Goal: Task Accomplishment & Management: Complete application form

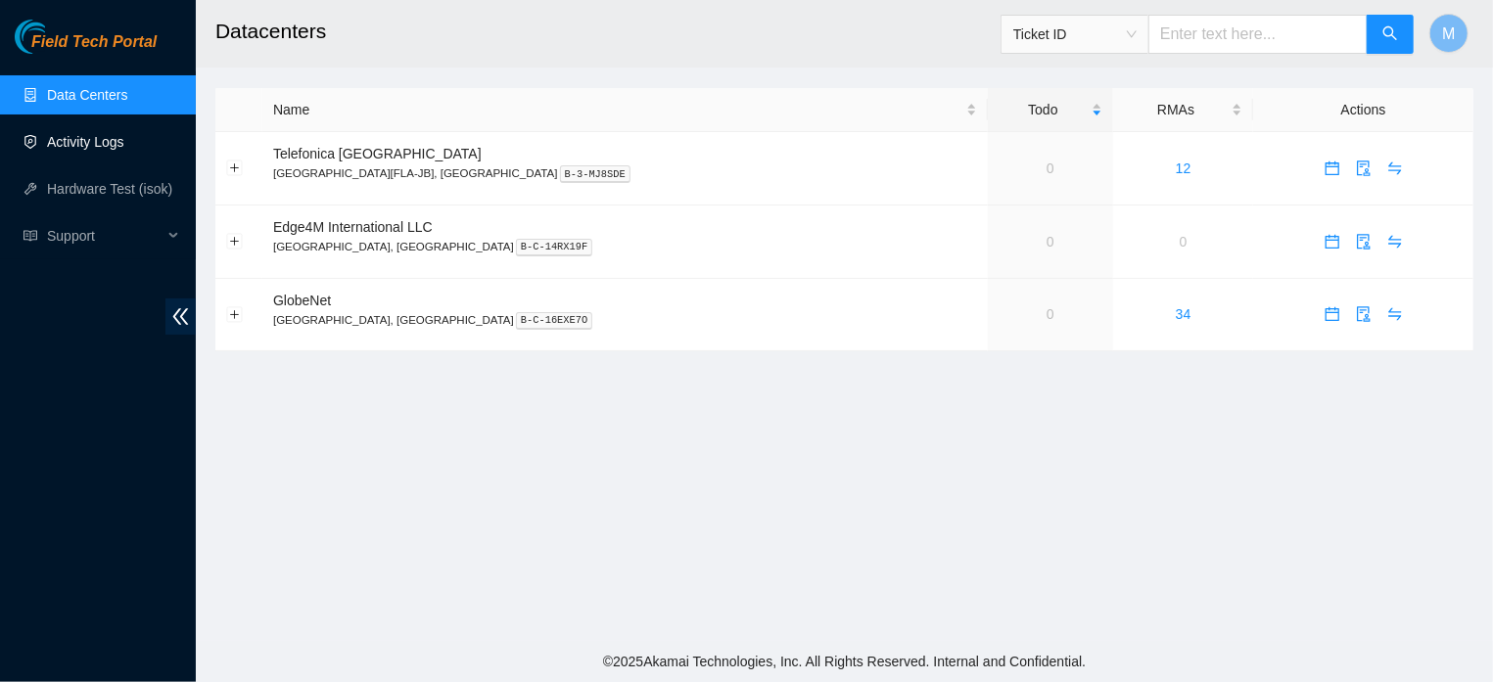
click at [87, 138] on link "Activity Logs" at bounding box center [85, 142] width 77 height 16
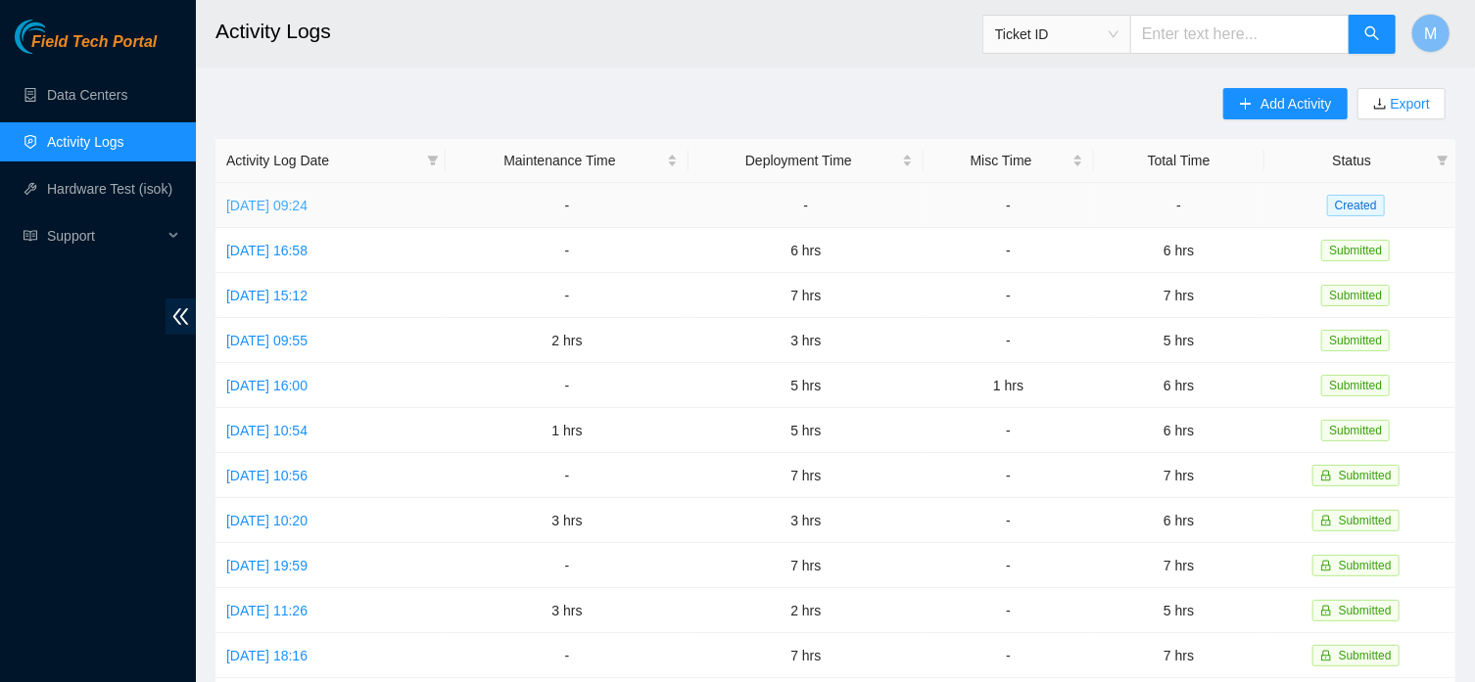
click at [293, 206] on link "[DATE] 09:24" at bounding box center [266, 206] width 81 height 16
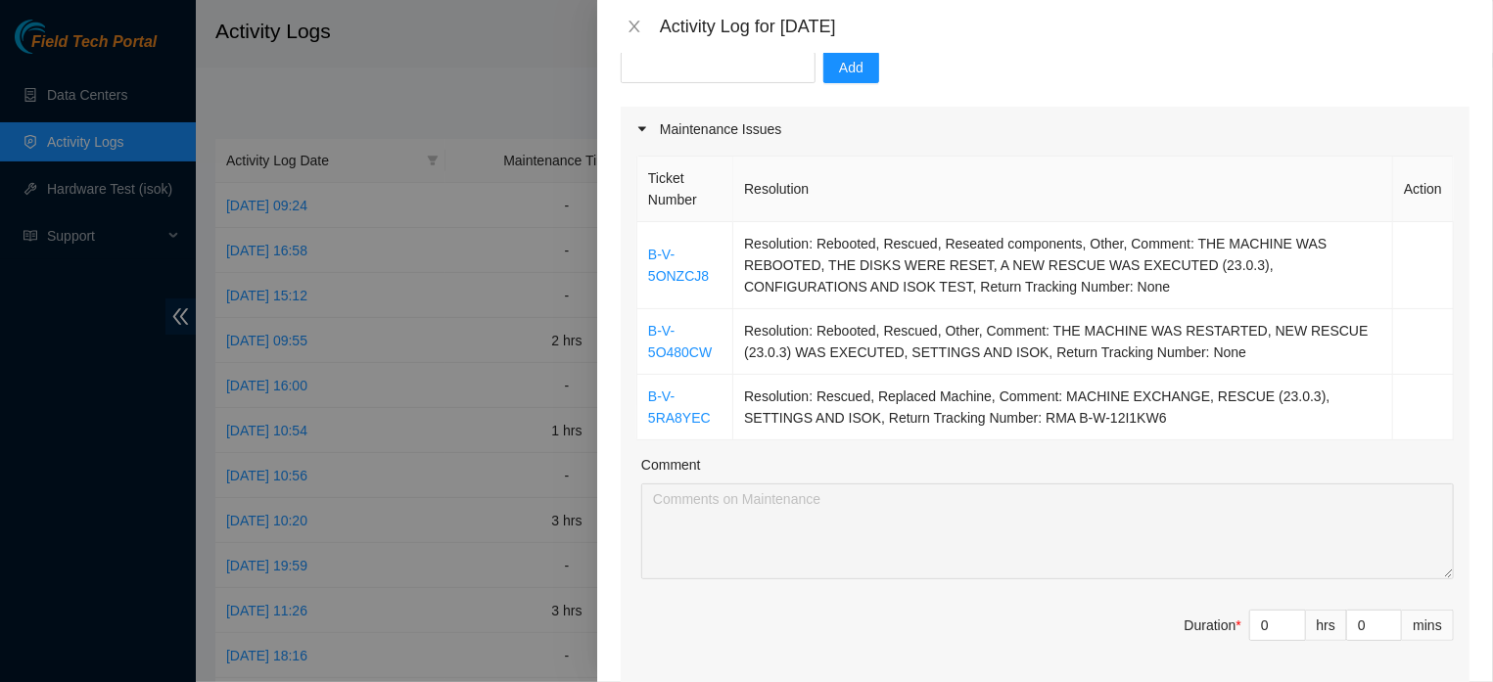
scroll to position [308, 0]
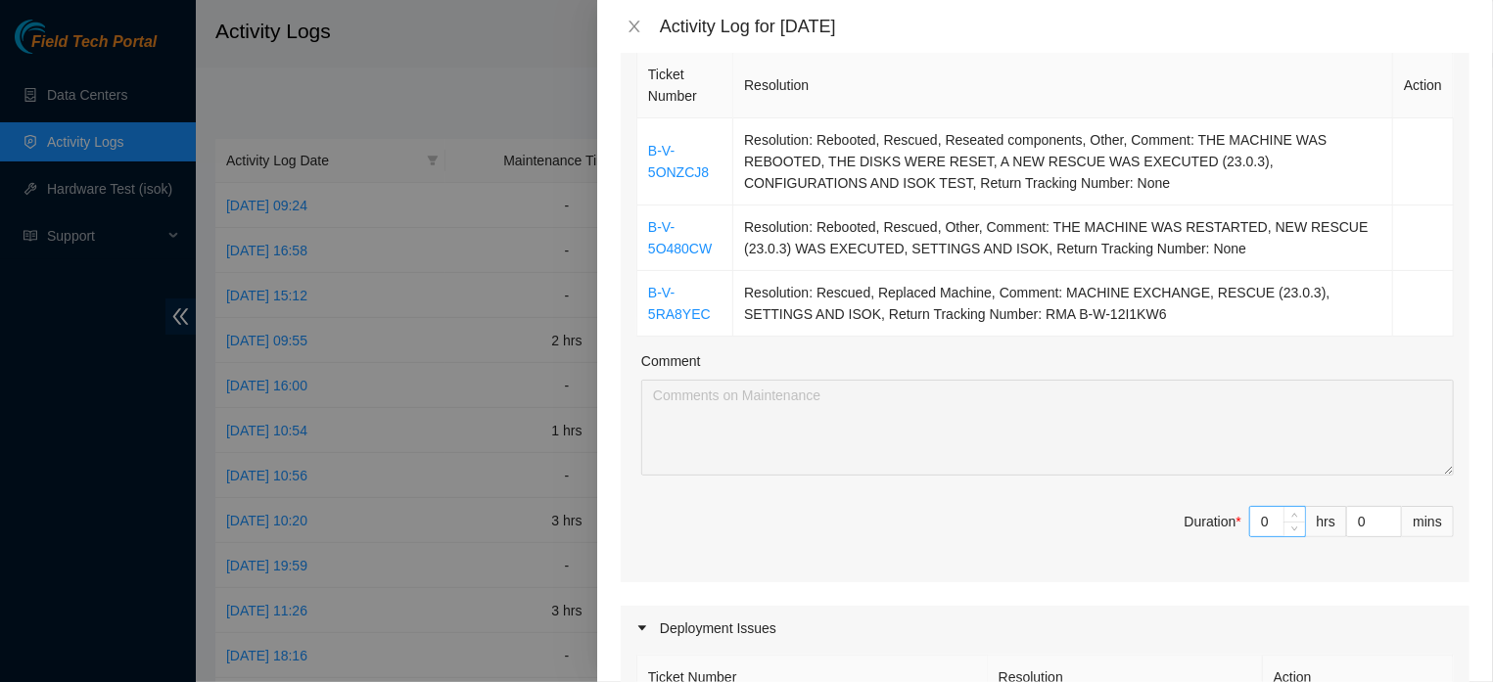
click at [1258, 537] on input "0" at bounding box center [1277, 521] width 55 height 29
type input "3"
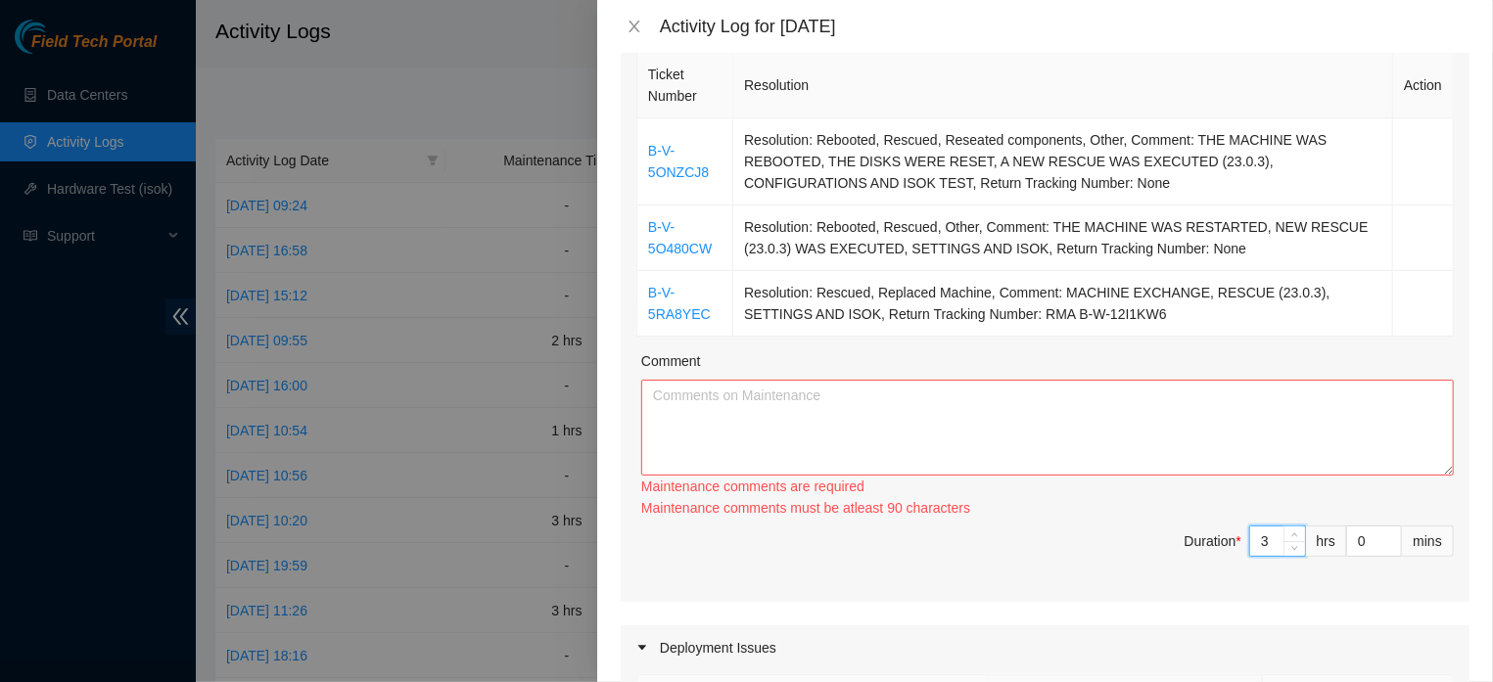
type input "3"
click at [890, 399] on textarea "Comment" at bounding box center [1047, 428] width 813 height 96
paste textarea "B-V-5RA8YEC – DE 09:00 AS 10:00 = 01:00 TROCA DE MAQUINA, RESCUE (23.0.3), CONF…"
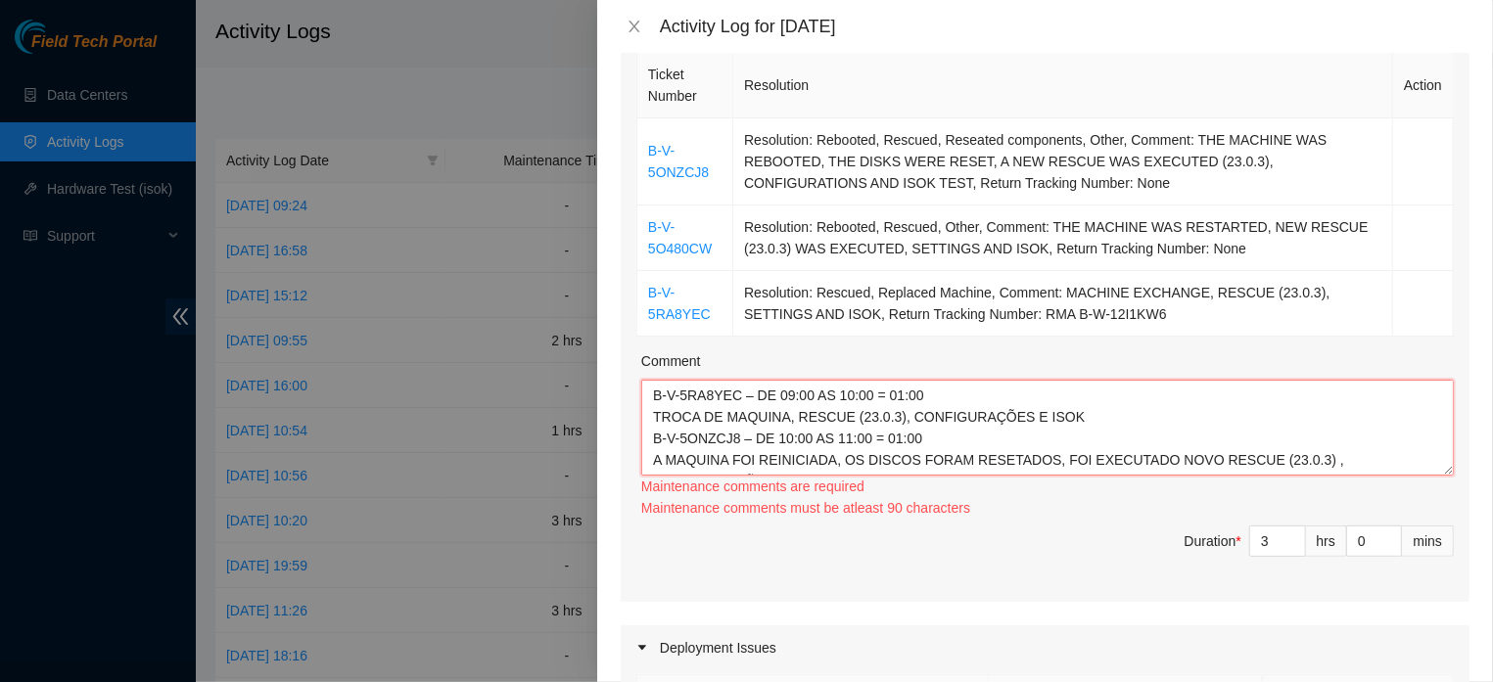
scroll to position [65, 0]
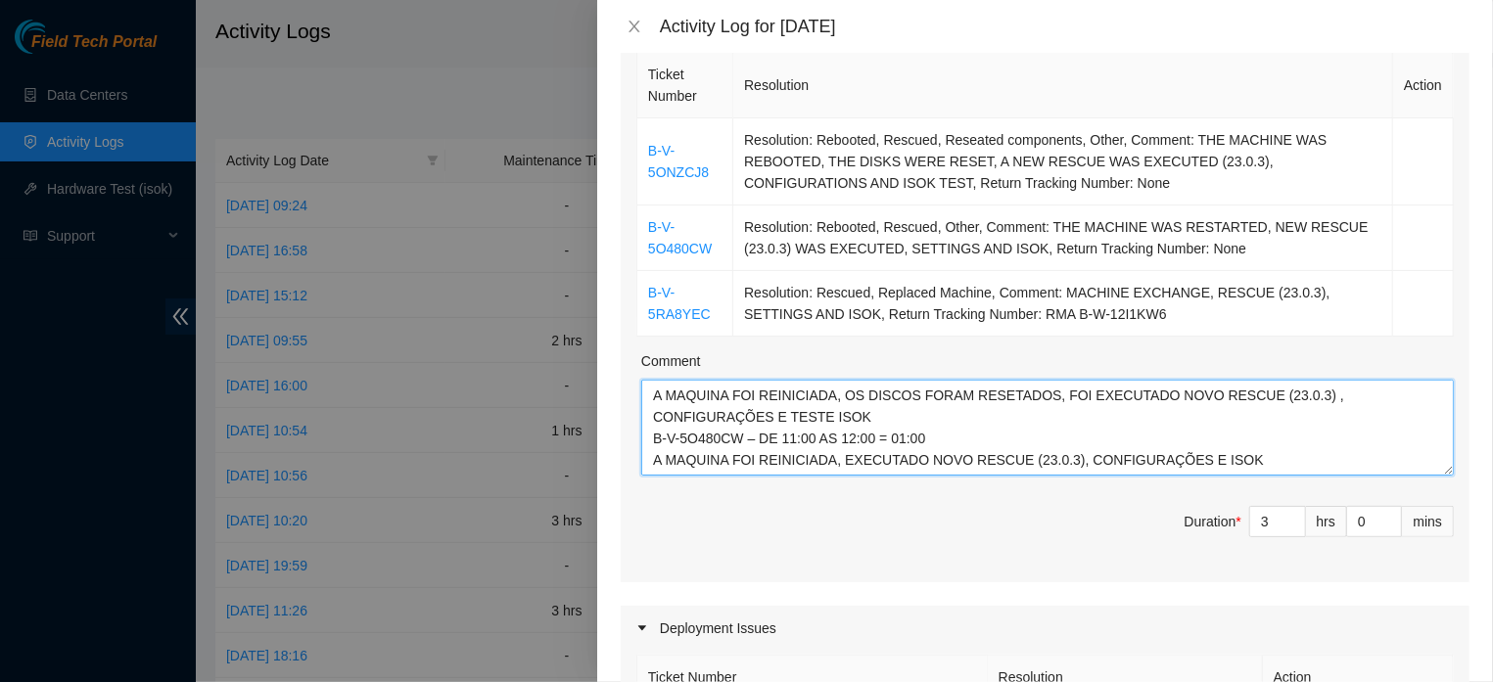
drag, startPoint x: 936, startPoint y: 439, endPoint x: 893, endPoint y: 438, distance: 43.1
click at [893, 438] on textarea "B-V-5RA8YEC – DE 09:00 AS 10:00 = 01:00 TROCA DE MAQUINA, RESCUE (23.0.3), CONF…" at bounding box center [1047, 428] width 813 height 96
click at [966, 437] on textarea "B-V-5RA8YEC – DE 09:00 AS 10:00 = 01:00 TROCA DE MAQUINA, RESCUE (23.0.3), CONF…" at bounding box center [1047, 428] width 813 height 96
drag, startPoint x: 940, startPoint y: 444, endPoint x: 746, endPoint y: 444, distance: 193.9
click at [746, 444] on textarea "B-V-5RA8YEC – DE 09:00 AS 10:00 = 01:00 TROCA DE MAQUINA, RESCUE (23.0.3), CONF…" at bounding box center [1047, 428] width 813 height 96
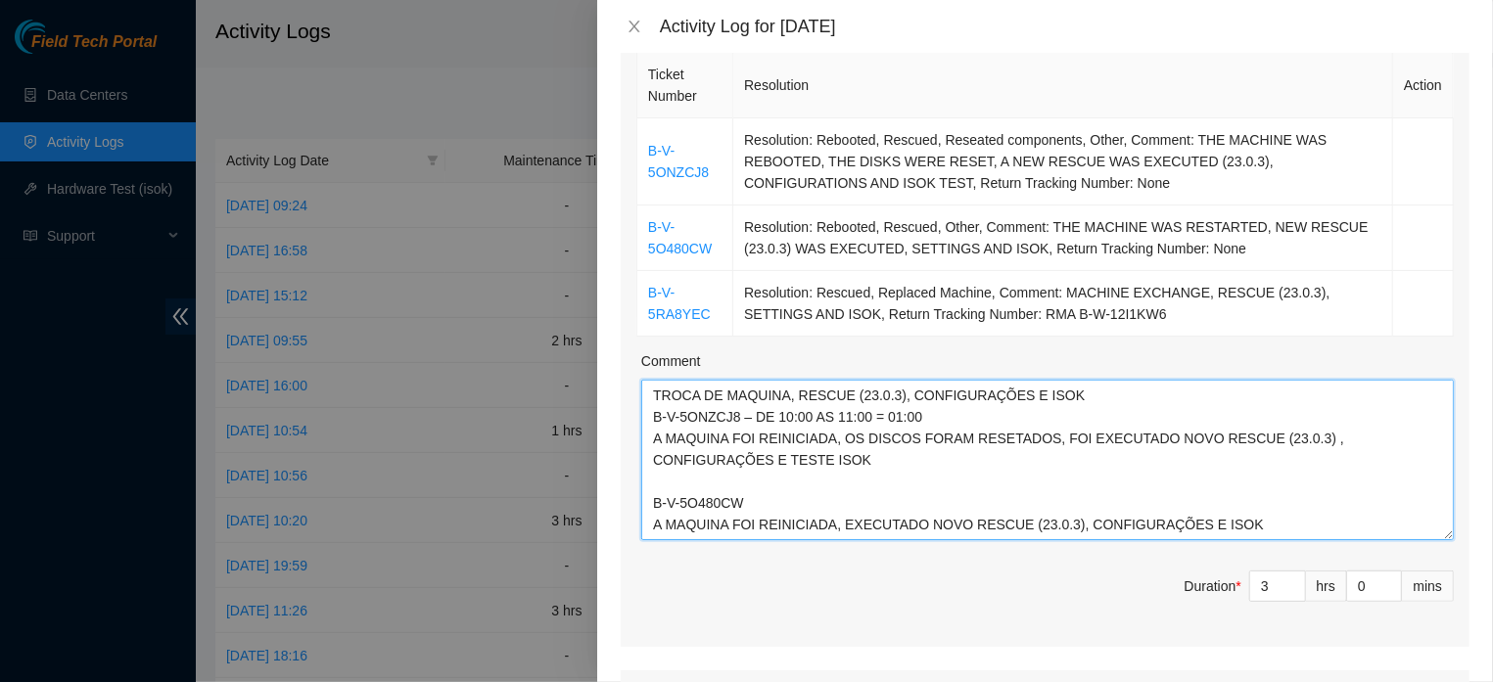
scroll to position [44, 0]
drag, startPoint x: 1430, startPoint y: 488, endPoint x: 1437, endPoint y: 534, distance: 46.5
click at [1437, 534] on textarea "B-V-5RA8YEC – DE 09:00 AS 10:00 = 01:00 TROCA DE MAQUINA, RESCUE (23.0.3), CONF…" at bounding box center [1047, 460] width 813 height 161
click at [986, 396] on textarea "B-V-5RA8YEC – DE 09:00 AS 10:00 = 01:00 TROCA DE MAQUINA, RESCUE (23.0.3), CONF…" at bounding box center [1047, 460] width 813 height 161
drag, startPoint x: 893, startPoint y: 394, endPoint x: 741, endPoint y: 400, distance: 151.9
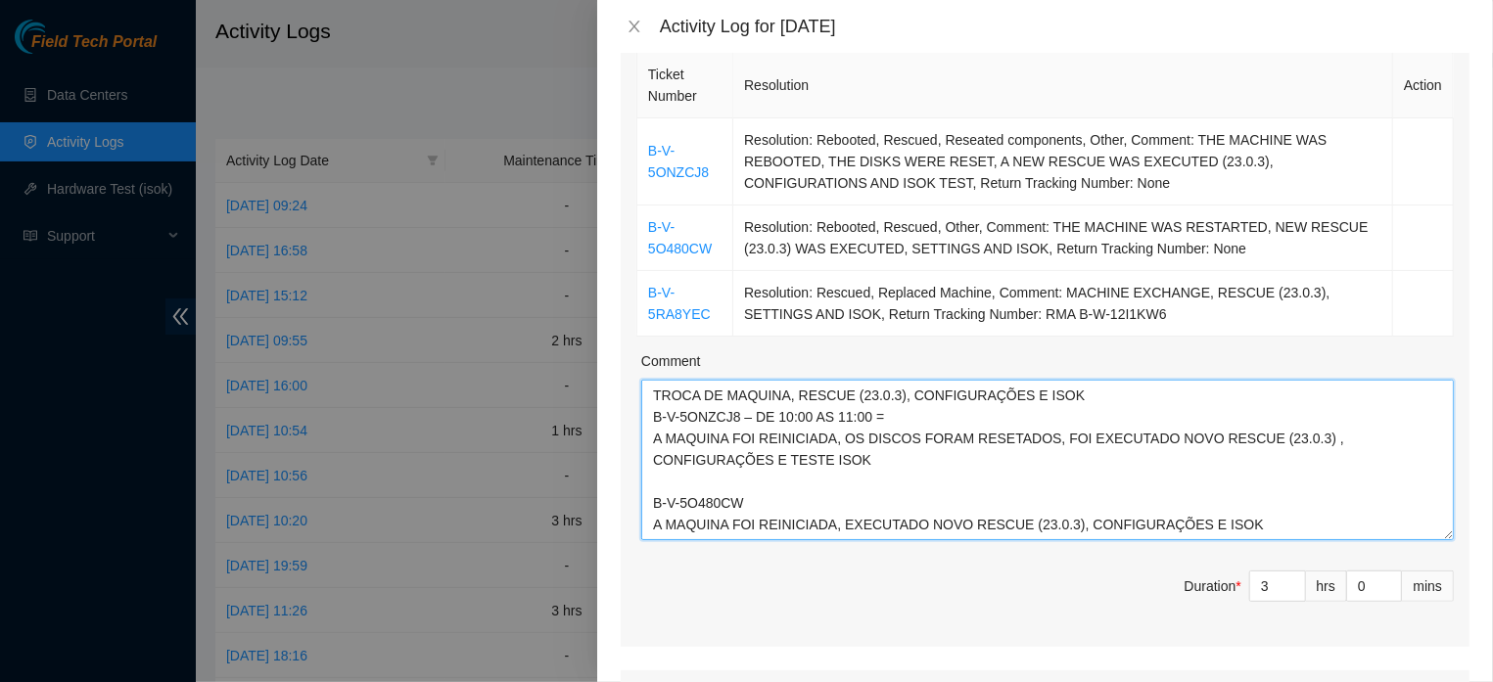
click at [741, 400] on textarea "B-V-5RA8YEC – DE 09:00 AS 10:00 = 01:00 TROCA DE MAQUINA, RESCUE (23.0.3), CONF…" at bounding box center [1047, 460] width 813 height 161
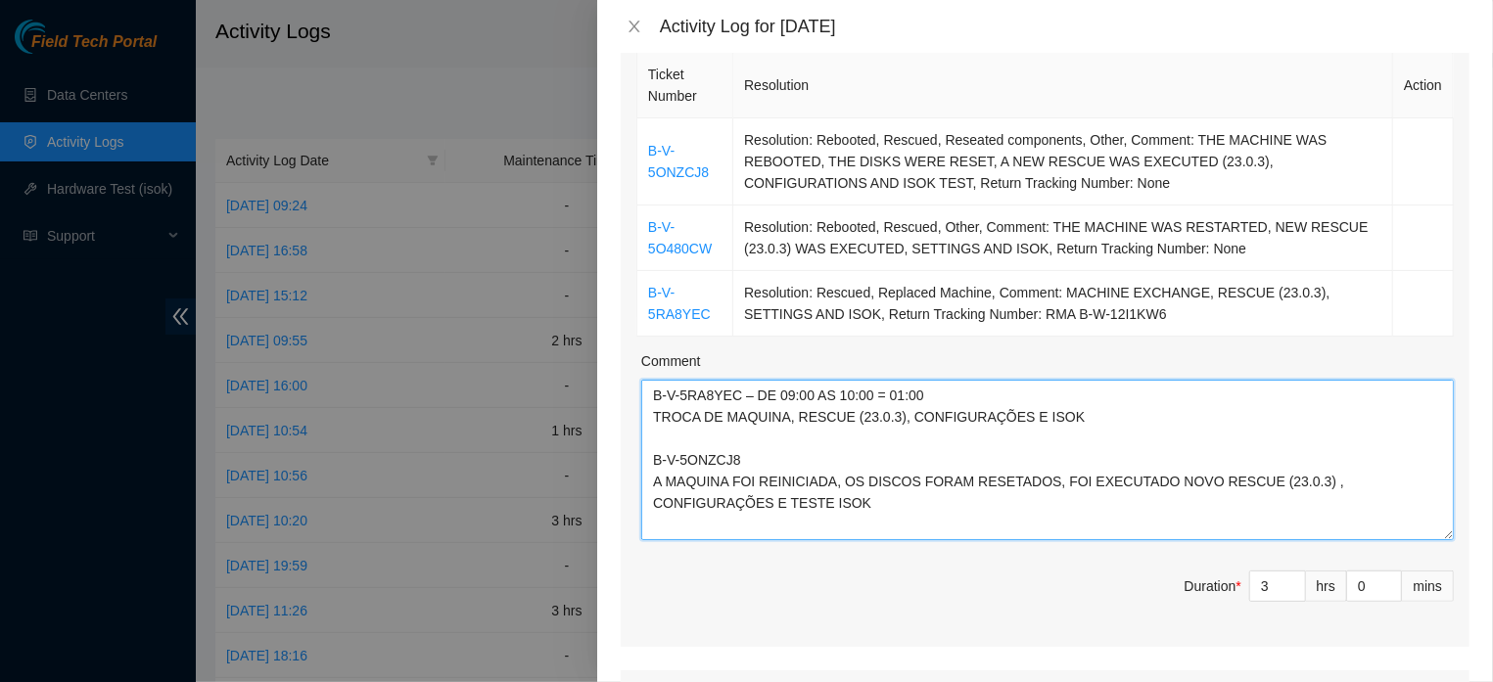
click at [939, 395] on textarea "B-V-5RA8YEC – DE 09:00 AS 10:00 = 01:00 TROCA DE MAQUINA, RESCUE (23.0.3), CONF…" at bounding box center [1047, 460] width 813 height 161
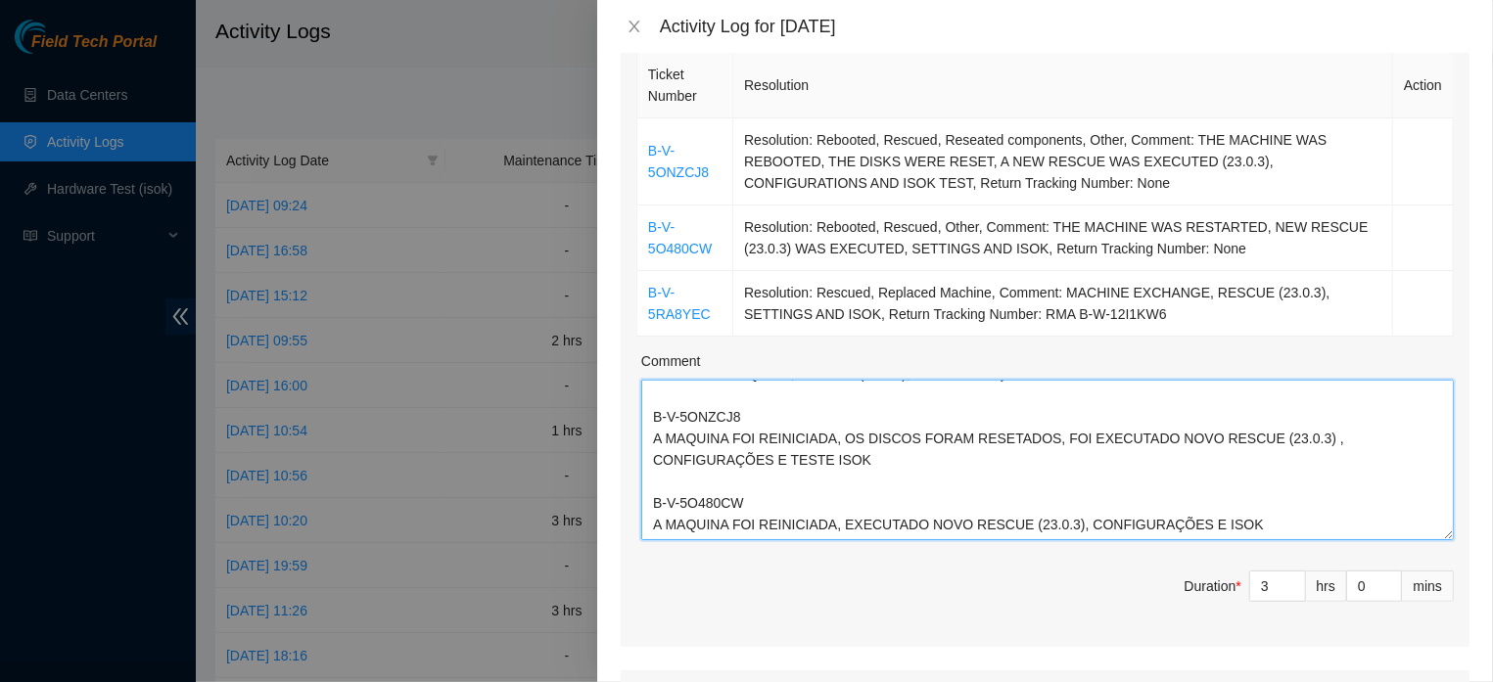
scroll to position [66, 0]
type textarea "B-V-5RA8YEC TROCA DE MAQUINA, RESCUE (23.0.3), CONFIGURAÇÕES E ISOK B-V-5ONZCJ8…"
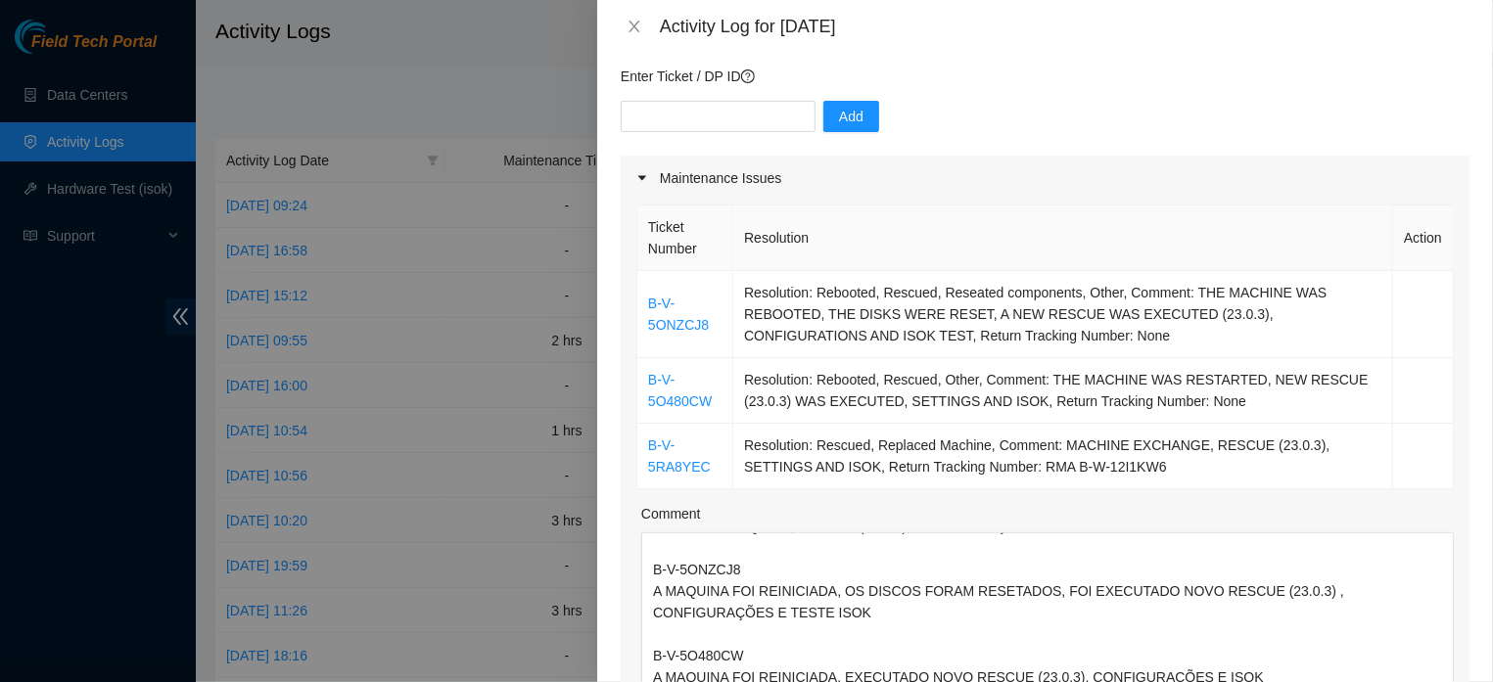
scroll to position [0, 0]
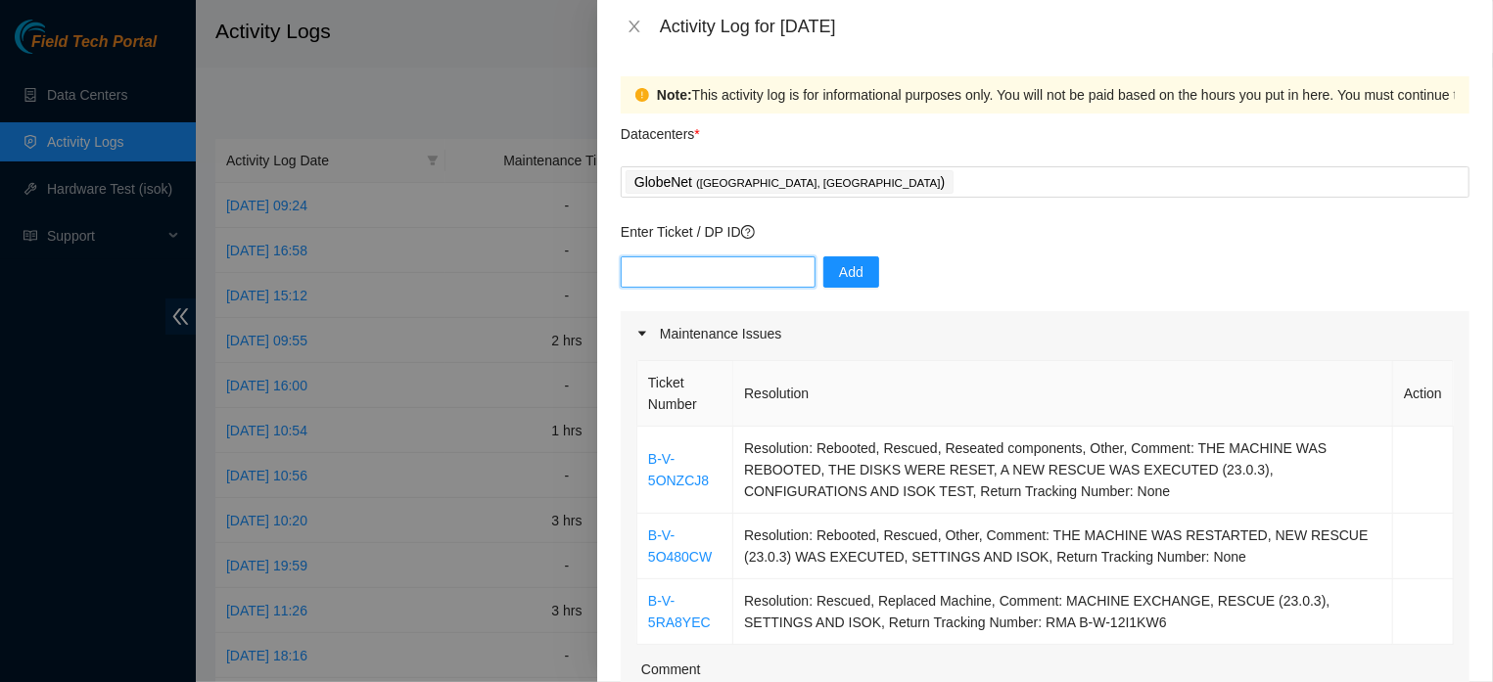
click at [737, 275] on input "text" at bounding box center [718, 272] width 195 height 31
paste input "B-V-5GMIWGR"
type input "B-V-5GMIWGR"
click at [839, 277] on span "Add" at bounding box center [851, 272] width 24 height 22
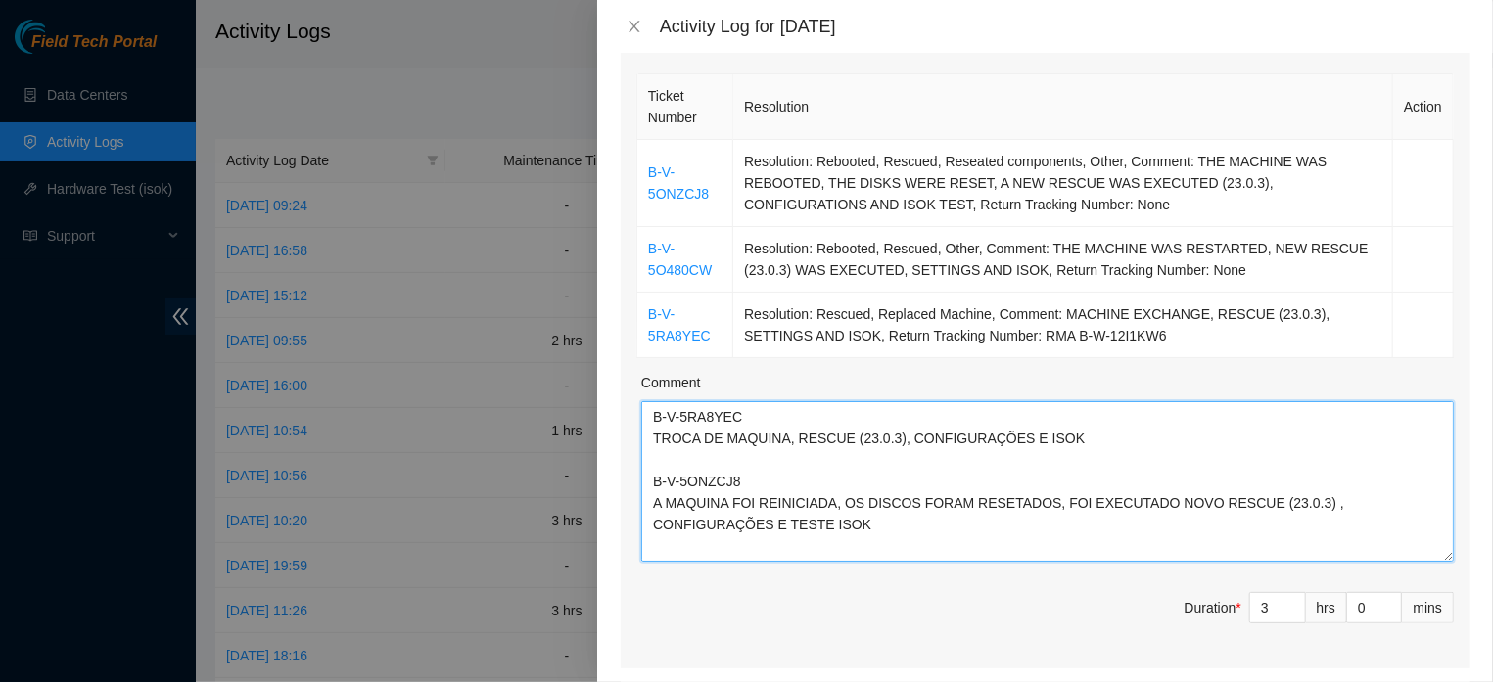
drag, startPoint x: 1256, startPoint y: 528, endPoint x: 634, endPoint y: 390, distance: 636.9
click at [641, 401] on textarea "B-V-5RA8YEC TROCA DE MAQUINA, RESCUE (23.0.3), CONFIGURAÇÕES E ISOK B-V-5ONZCJ8…" at bounding box center [1047, 481] width 813 height 161
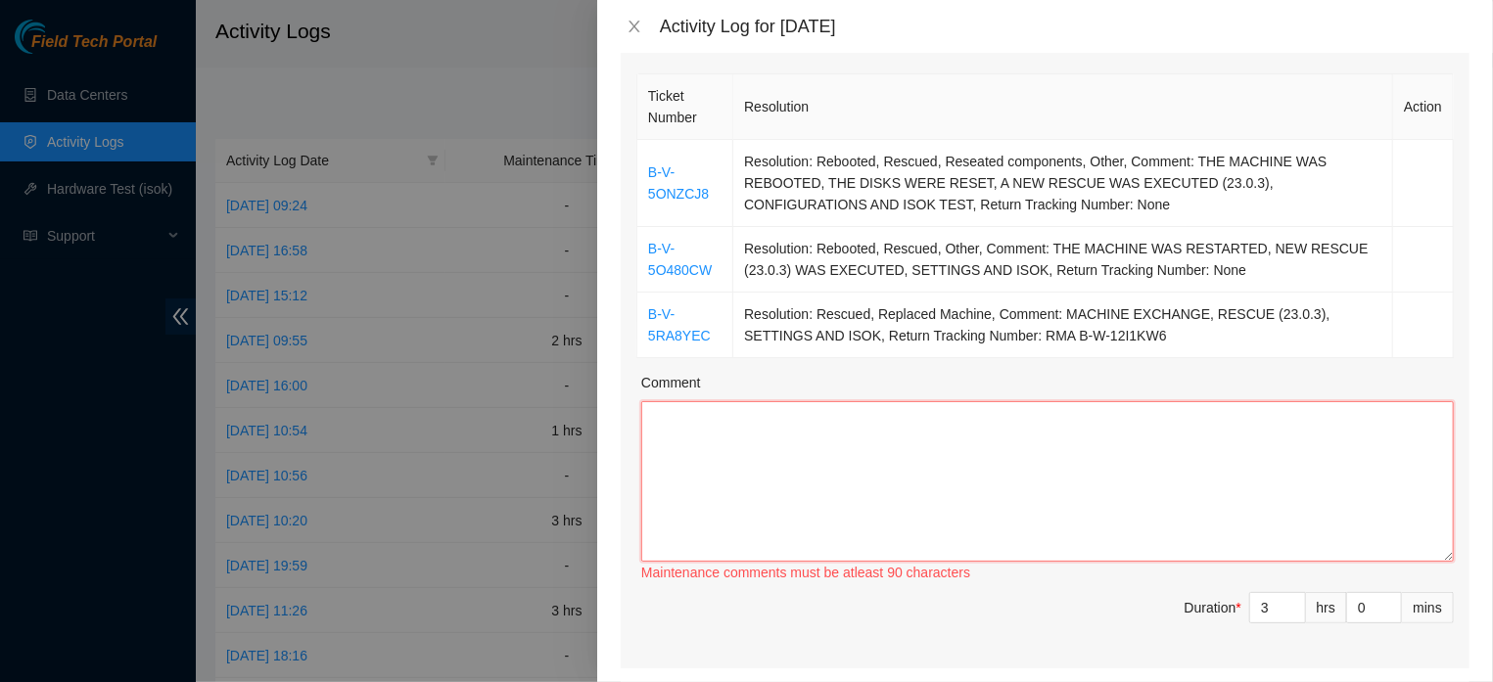
click at [678, 431] on textarea "Comment" at bounding box center [1047, 481] width 813 height 161
paste textarea "B-V-5RA8YEC MACHINE REPLACEMENT, RESCUE (23.0.3), SETTINGS, AND ISOK B-V-5ONZCJ…"
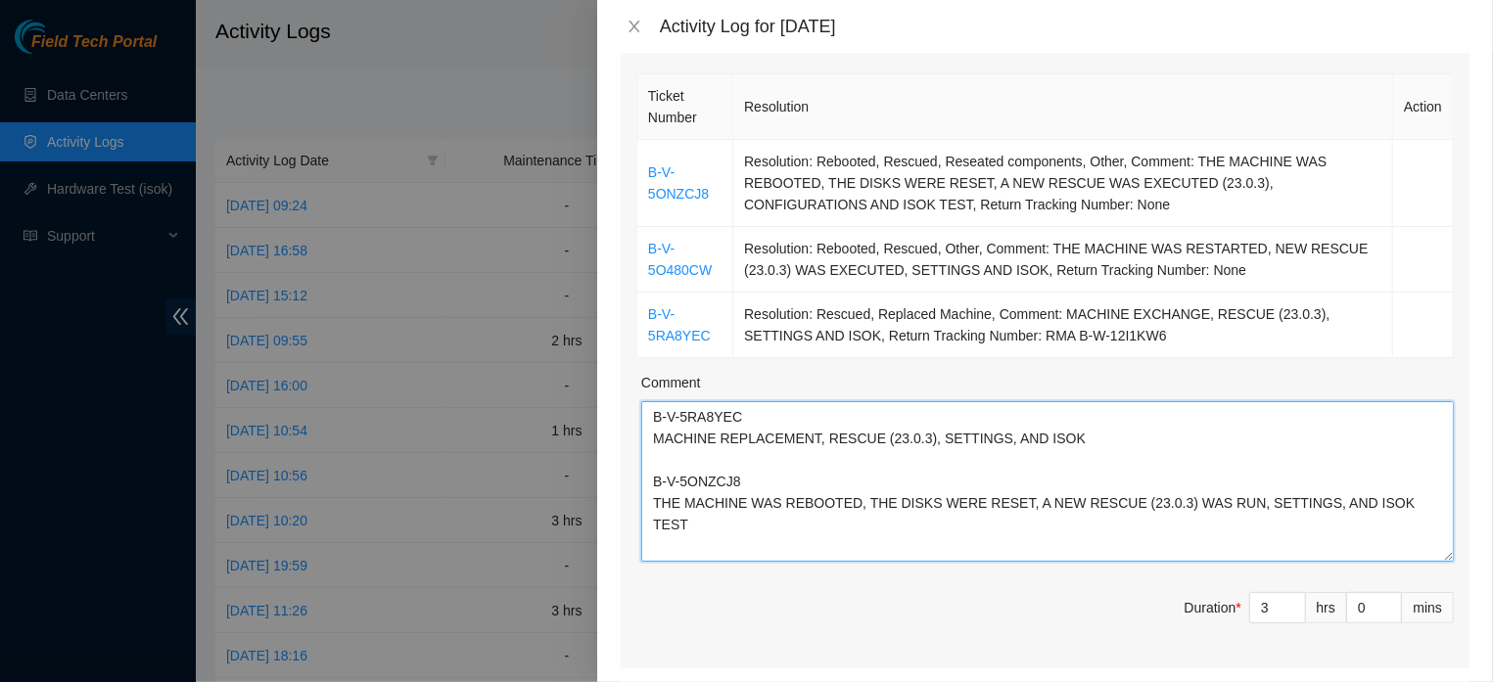
scroll to position [66, 0]
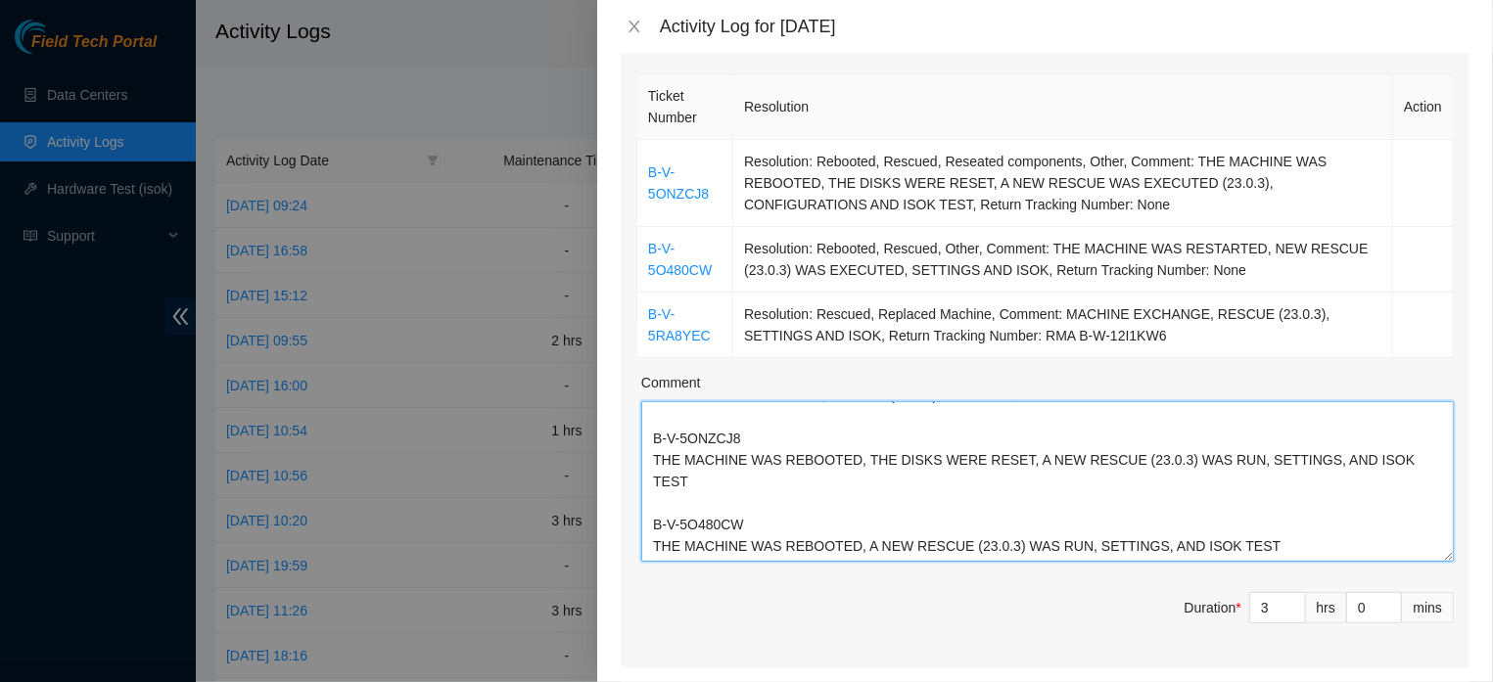
type textarea "B-V-5RA8YEC MACHINE REPLACEMENT, RESCUE (23.0.3), SETTINGS, AND ISOK B-V-5ONZCJ…"
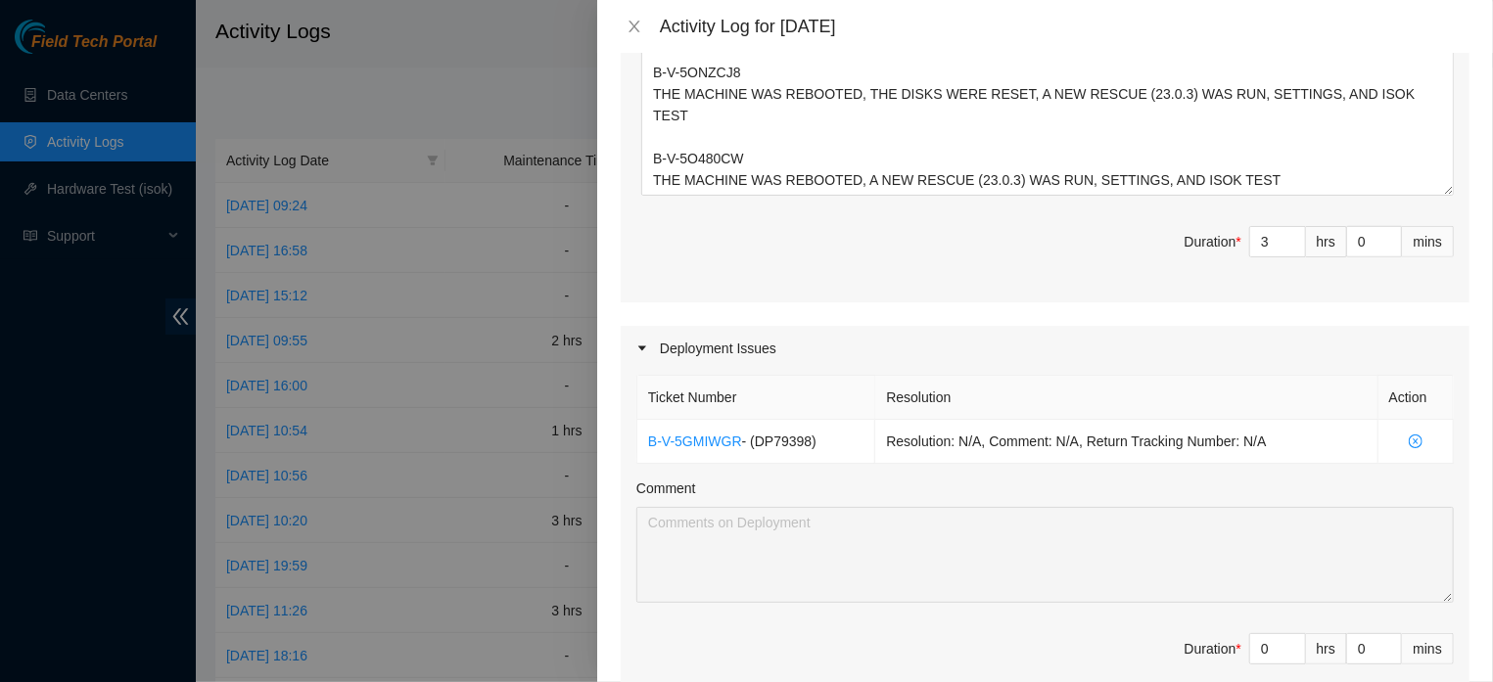
scroll to position [763, 0]
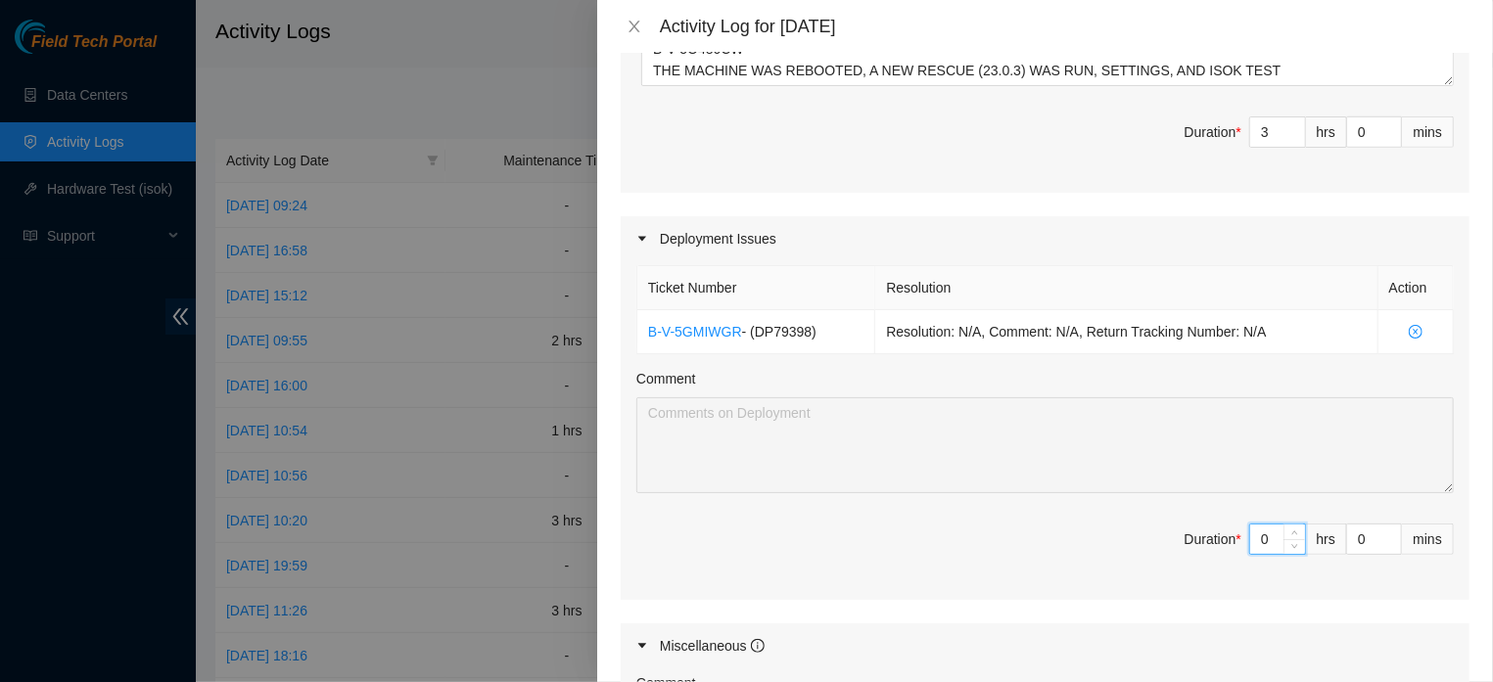
click at [1253, 554] on input "0" at bounding box center [1277, 539] width 55 height 29
type input "3"
type input "6"
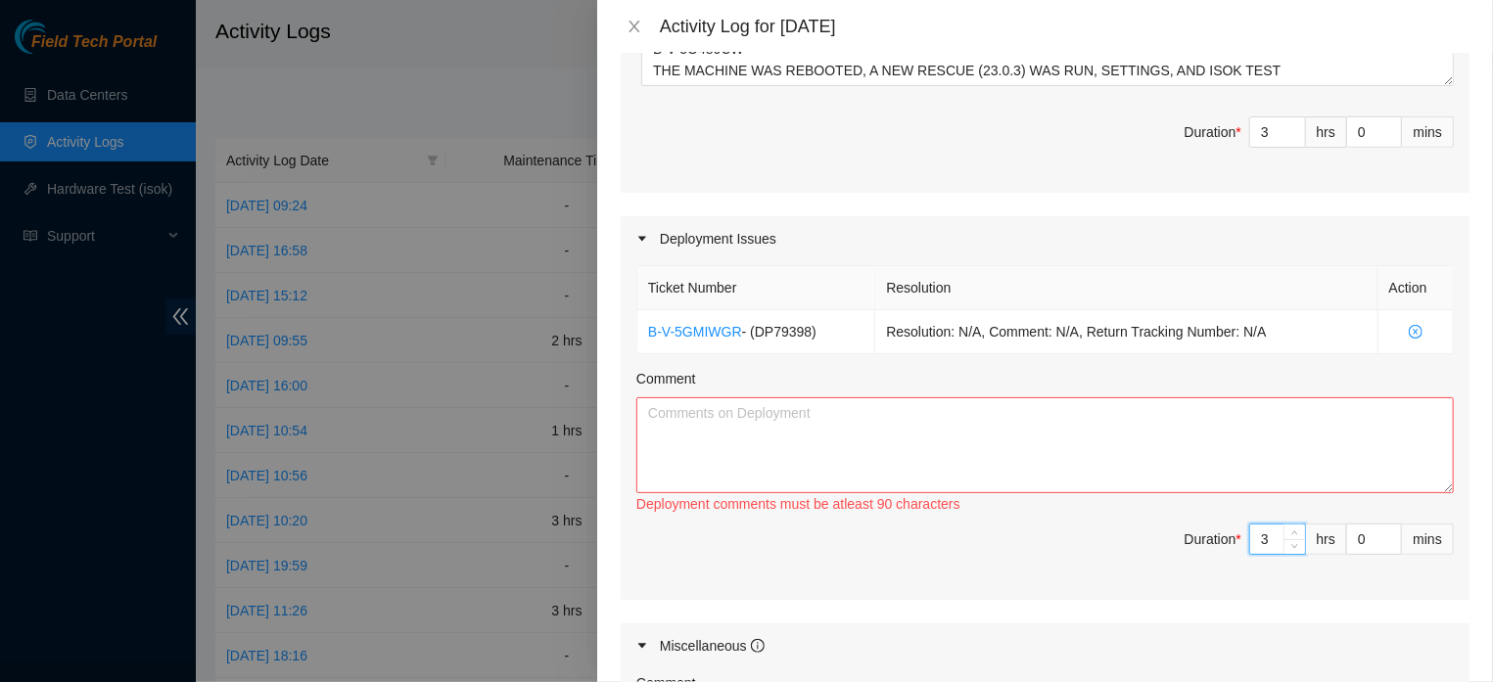
type input "3"
click at [983, 444] on textarea "Comment" at bounding box center [1045, 446] width 818 height 96
paste textarea "FLZ.02.02.19.05.07 RACK INSTALLATION LABEL CREATION AND APPLICATION CAMERAS INS…"
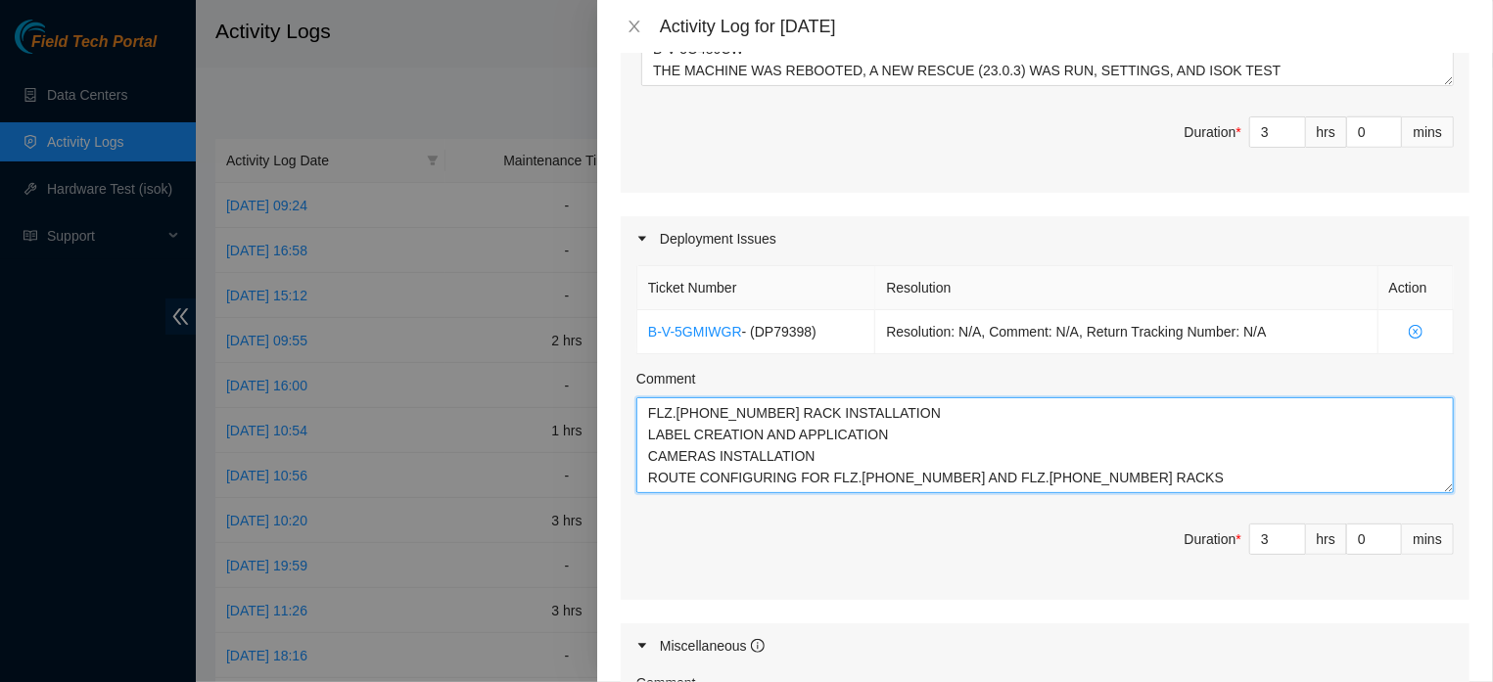
type textarea "FLZ.02.02.19.05.07 RACK INSTALLATION LABEL CREATION AND APPLICATION CAMERAS INS…"
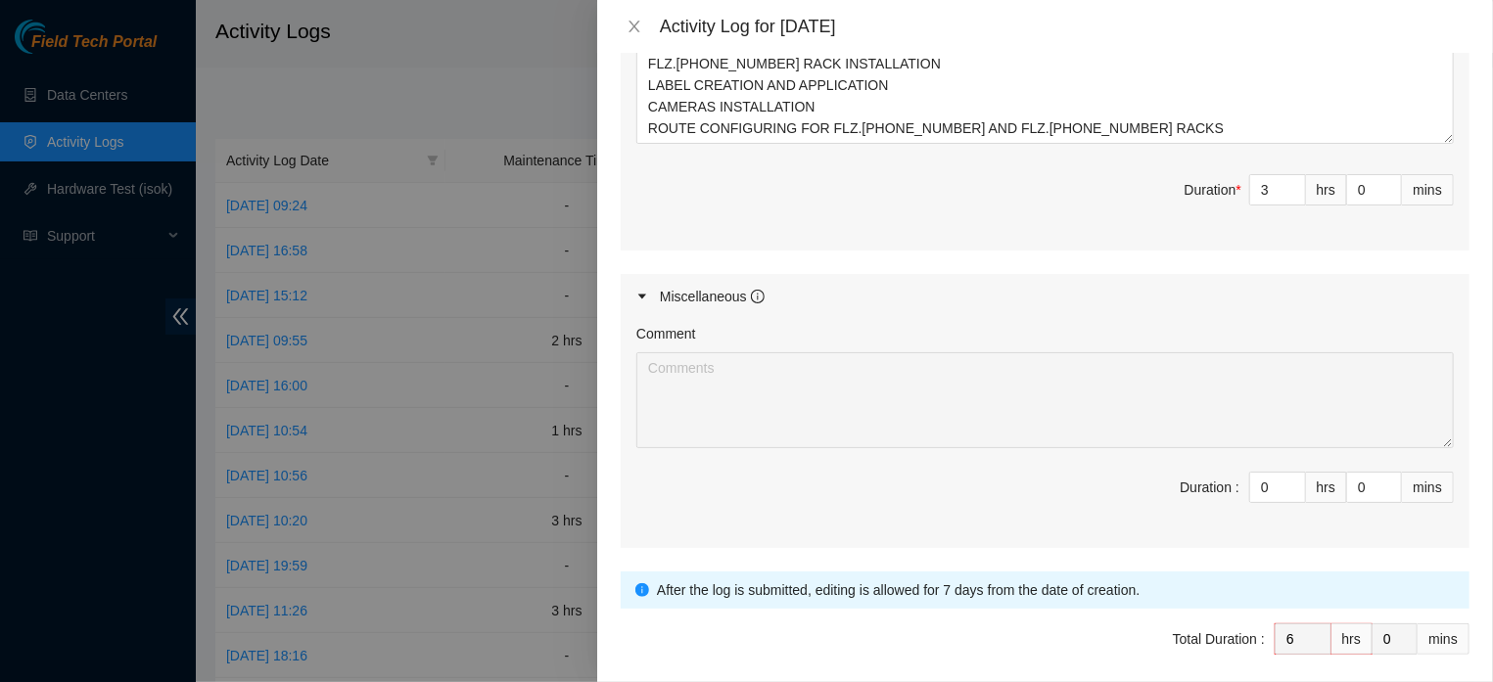
scroll to position [1228, 0]
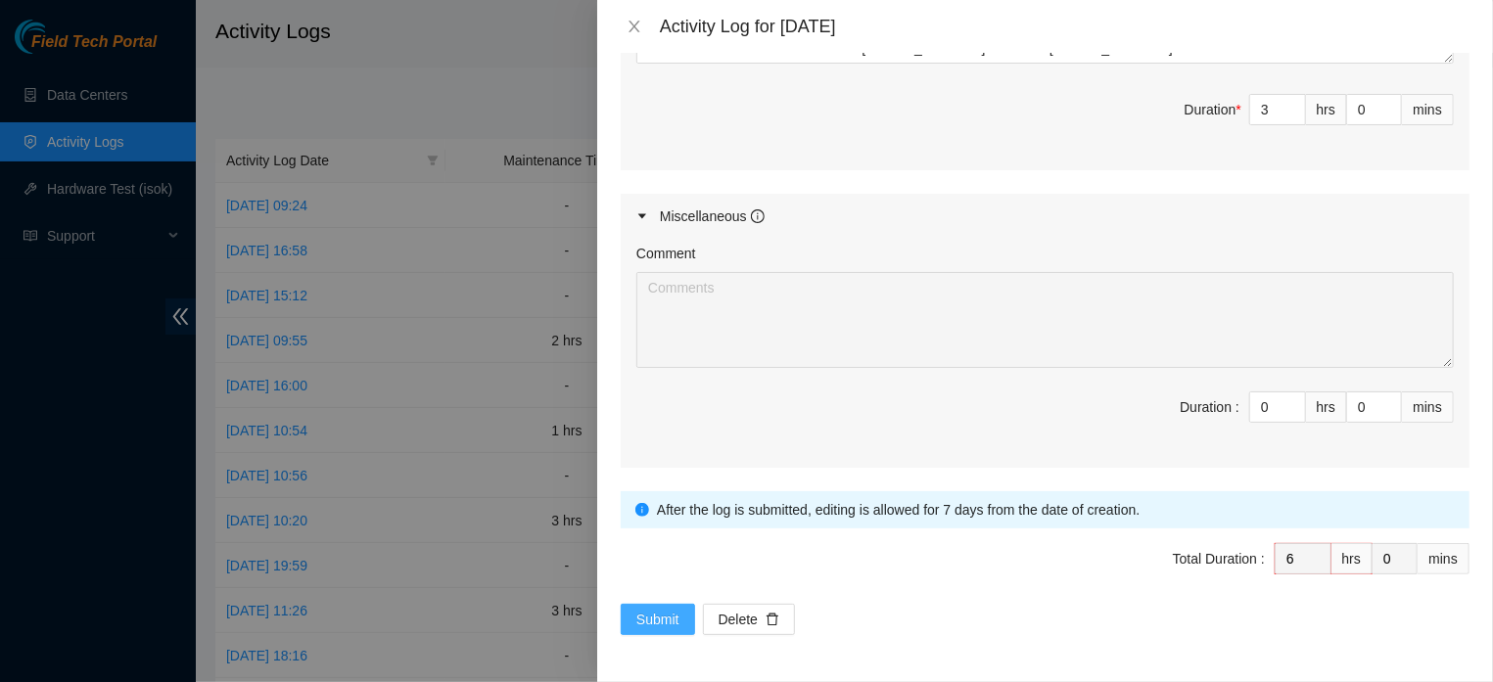
click at [675, 616] on span "Submit" at bounding box center [657, 620] width 43 height 22
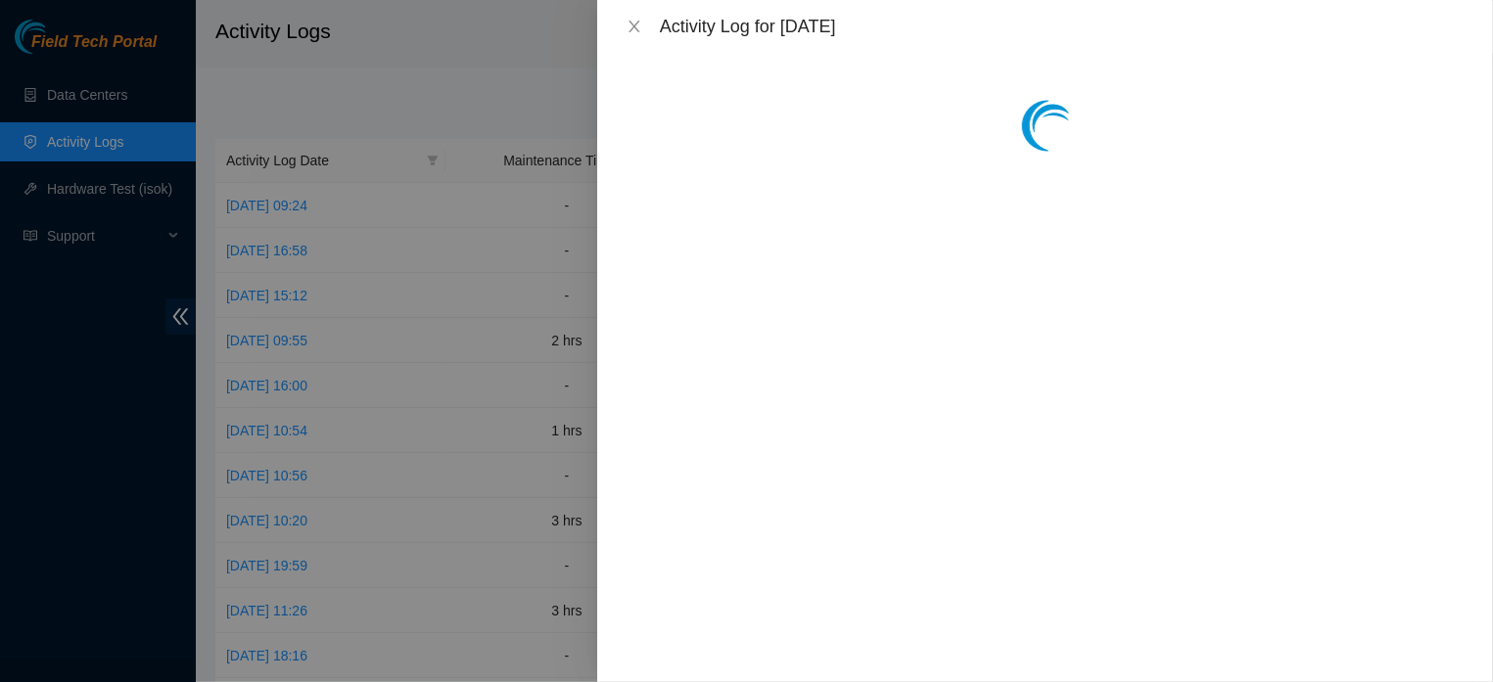
scroll to position [0, 0]
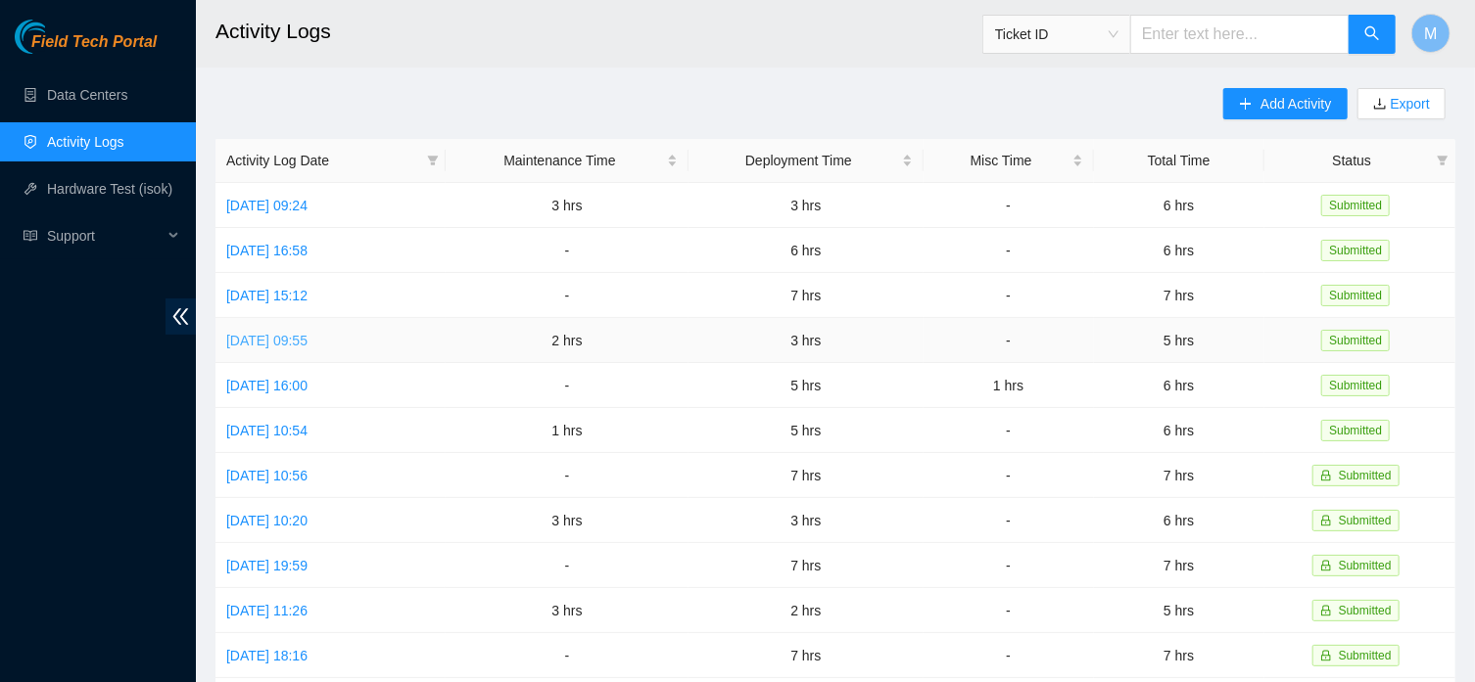
click at [302, 346] on link "Sat, 06 Sep 2025 09:55" at bounding box center [266, 341] width 81 height 16
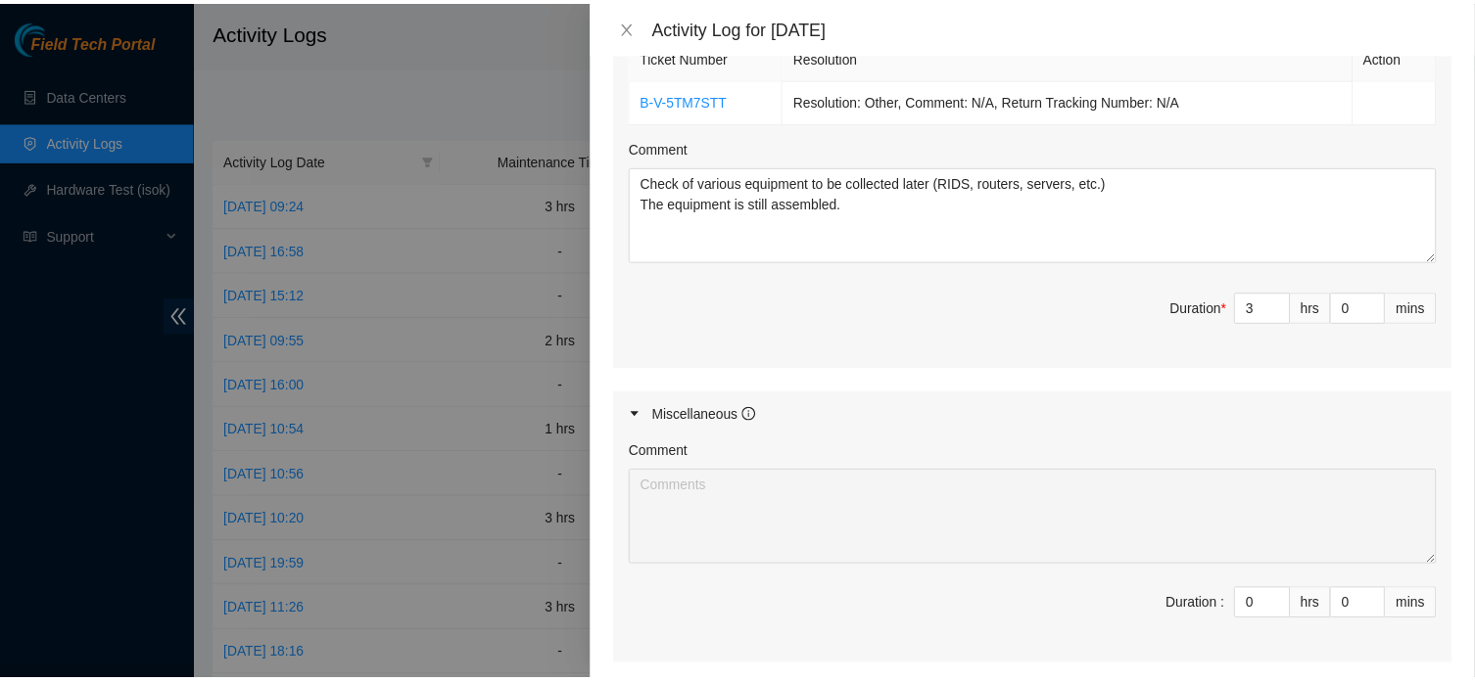
scroll to position [1203, 0]
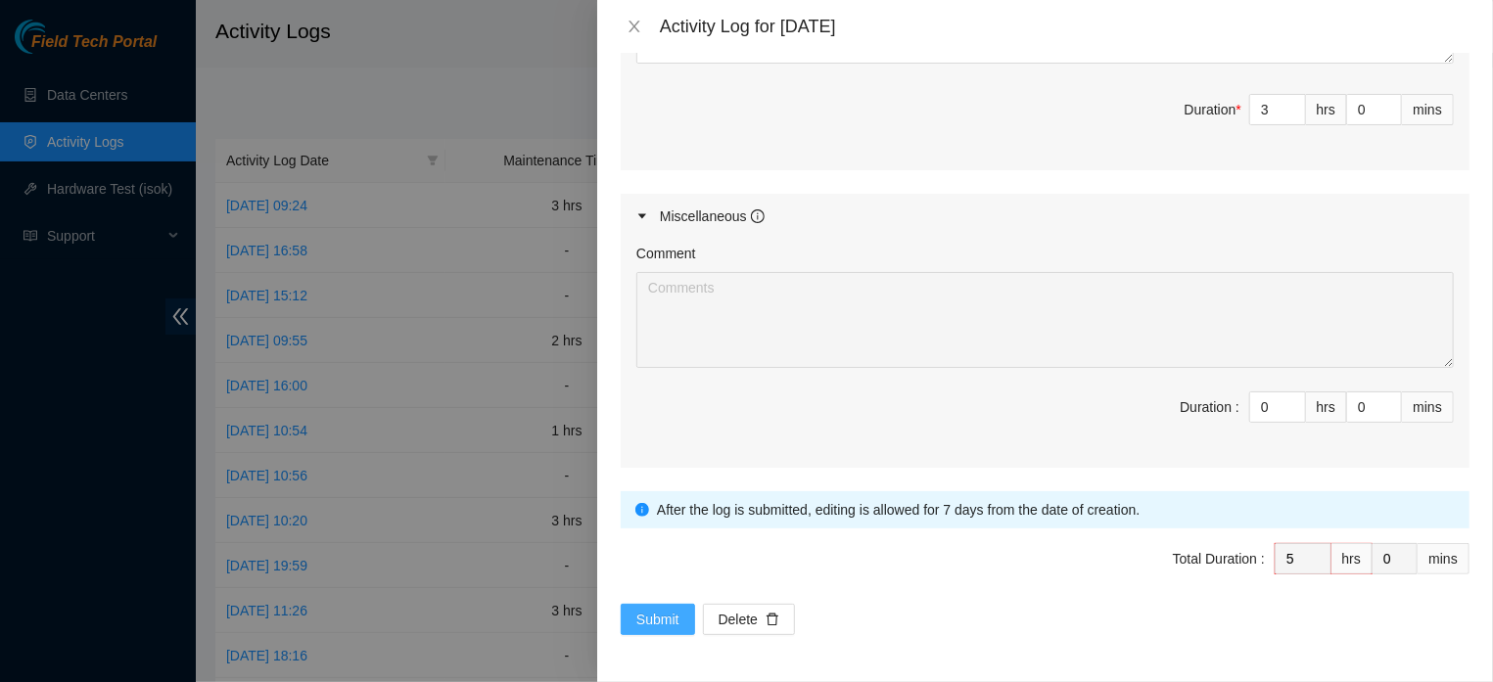
click at [673, 618] on span "Submit" at bounding box center [657, 620] width 43 height 22
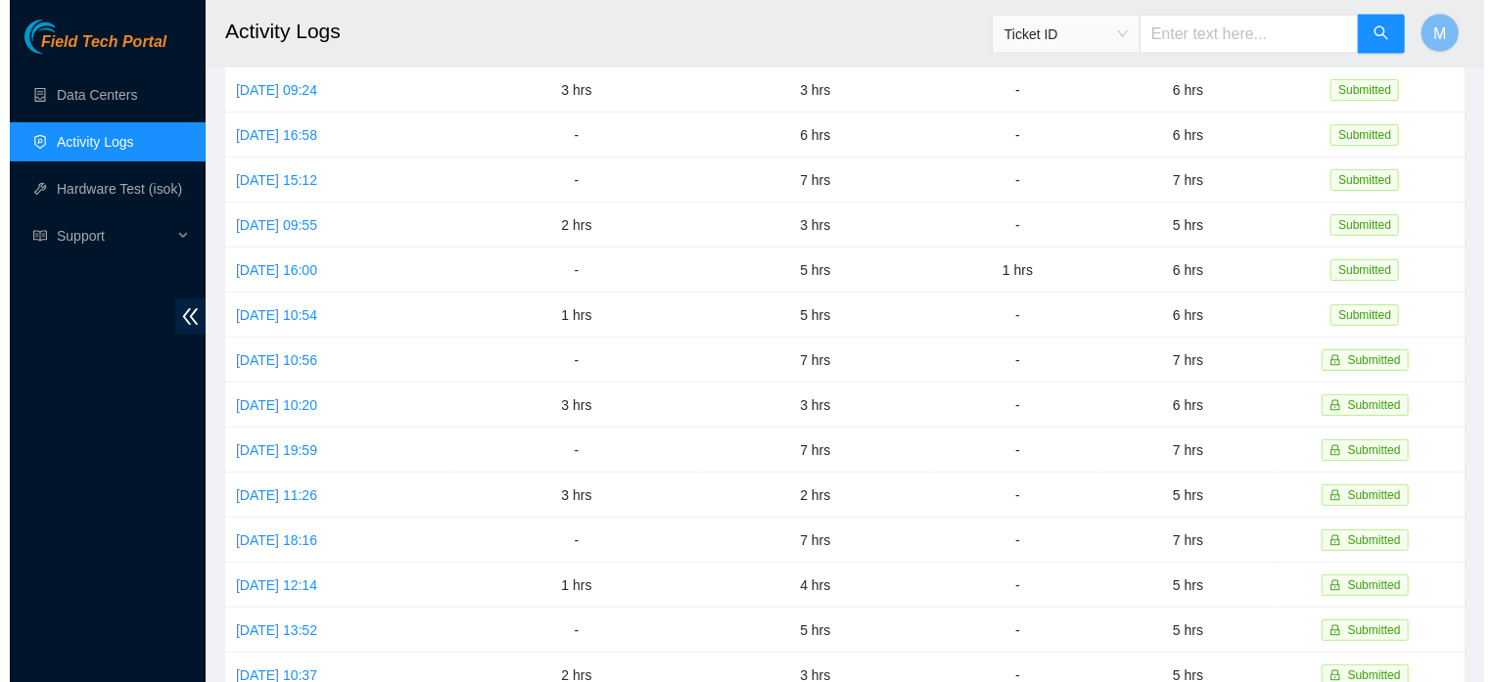
scroll to position [0, 0]
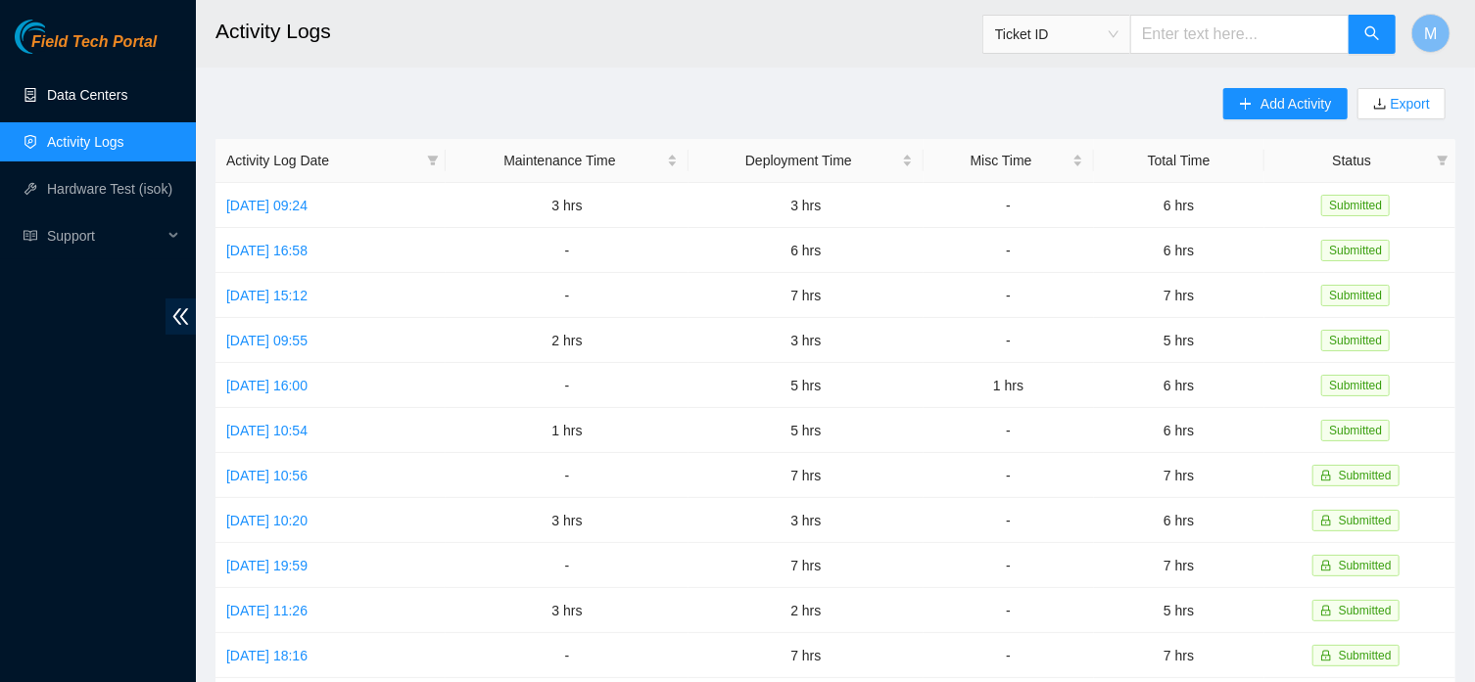
click at [101, 95] on link "Data Centers" at bounding box center [87, 95] width 80 height 16
